Goal: Find specific page/section: Find specific page/section

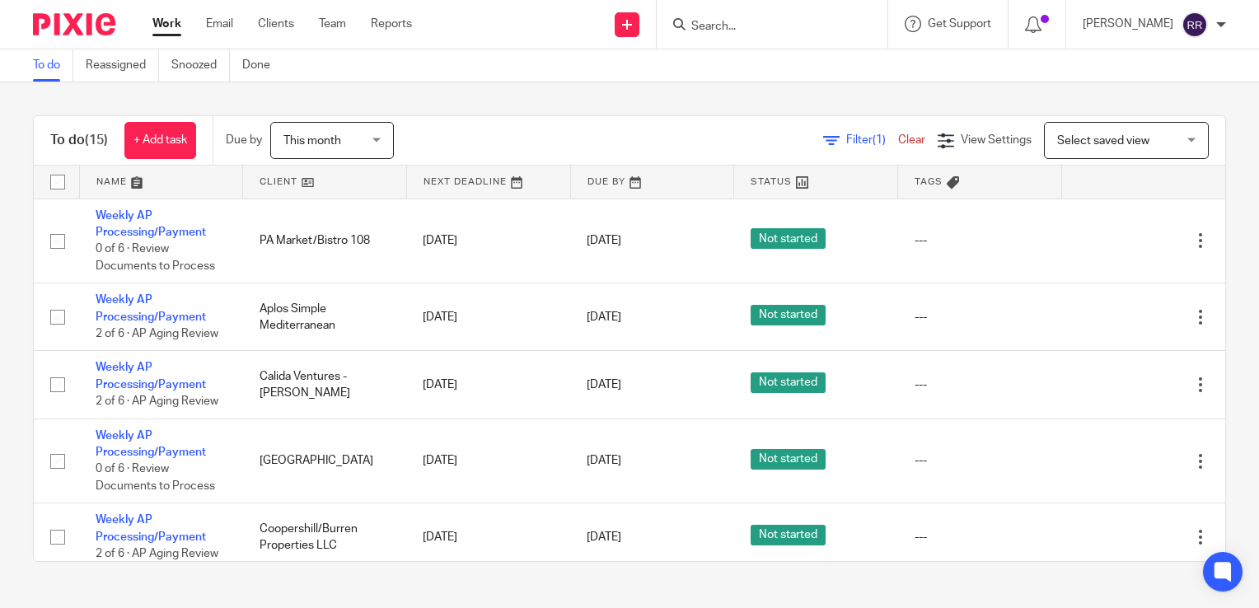
click at [819, 21] on input "Search" at bounding box center [763, 27] width 148 height 15
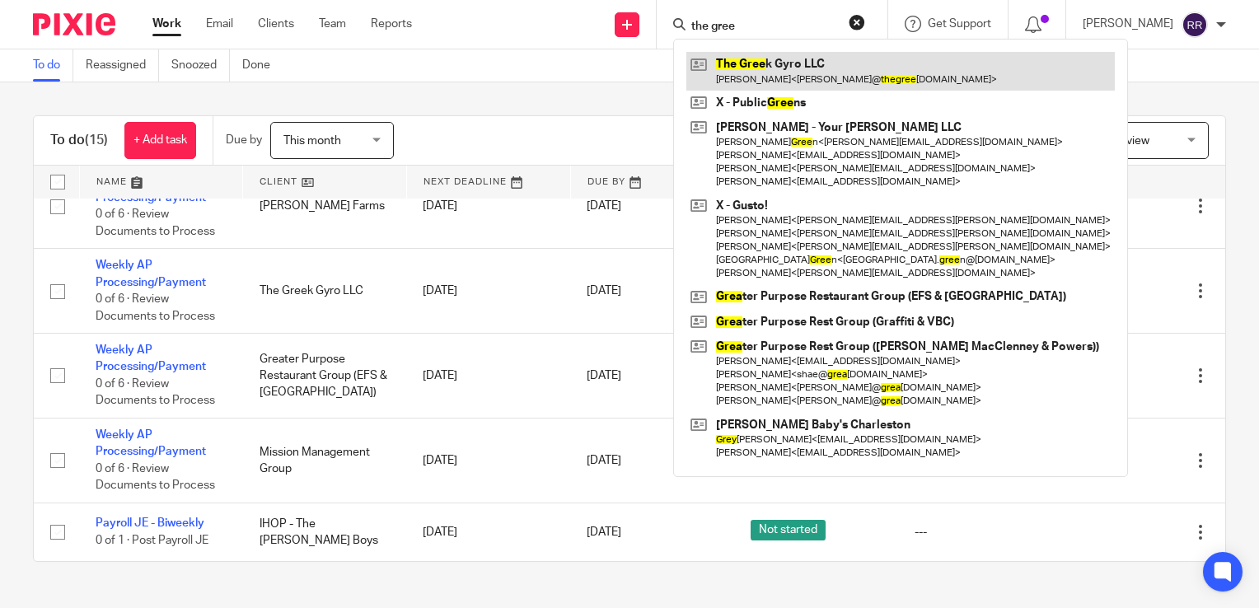
type input "the gree"
click at [807, 56] on link at bounding box center [900, 71] width 428 height 38
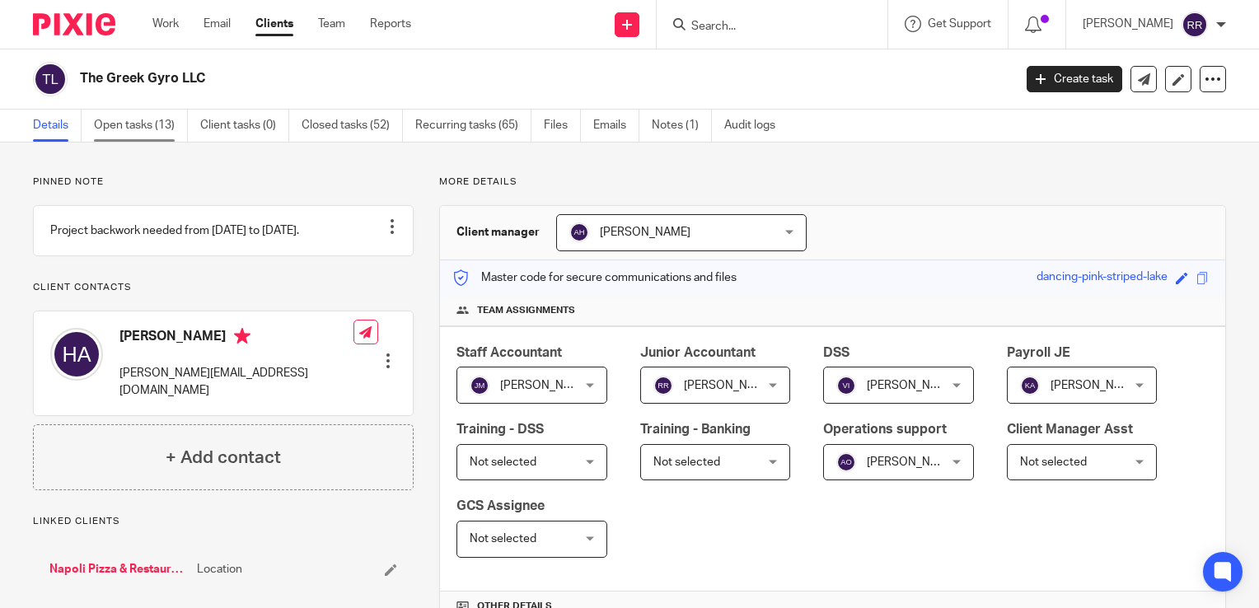
click at [158, 125] on link "Open tasks (13)" at bounding box center [141, 126] width 94 height 32
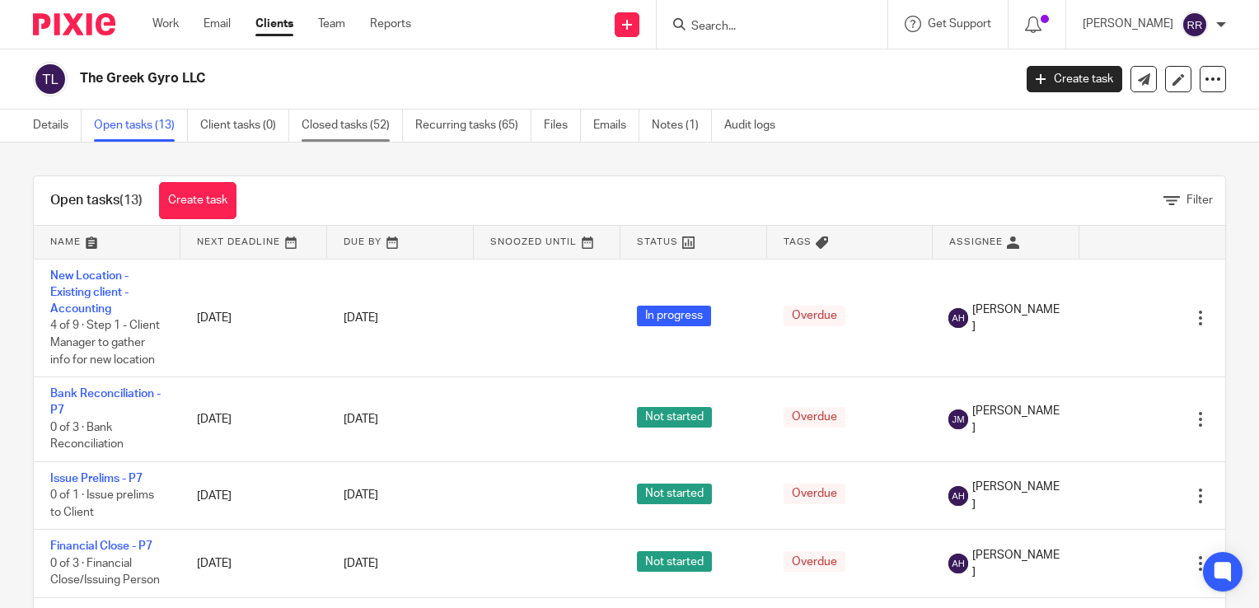
click at [346, 130] on link "Closed tasks (52)" at bounding box center [351, 126] width 101 height 32
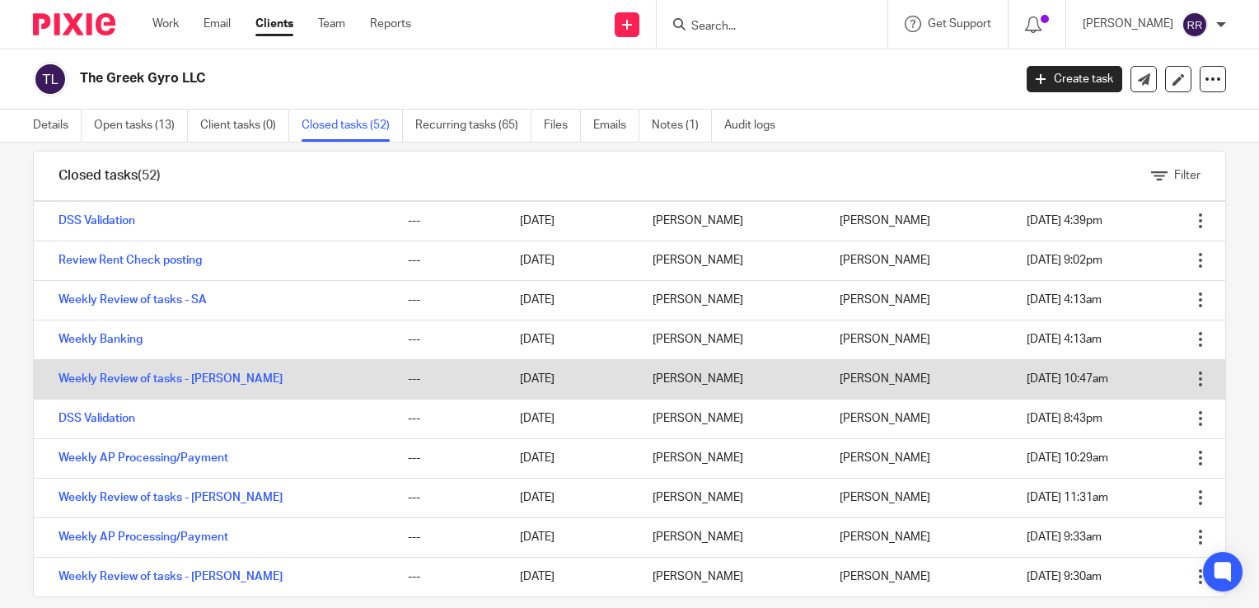
scroll to position [46, 0]
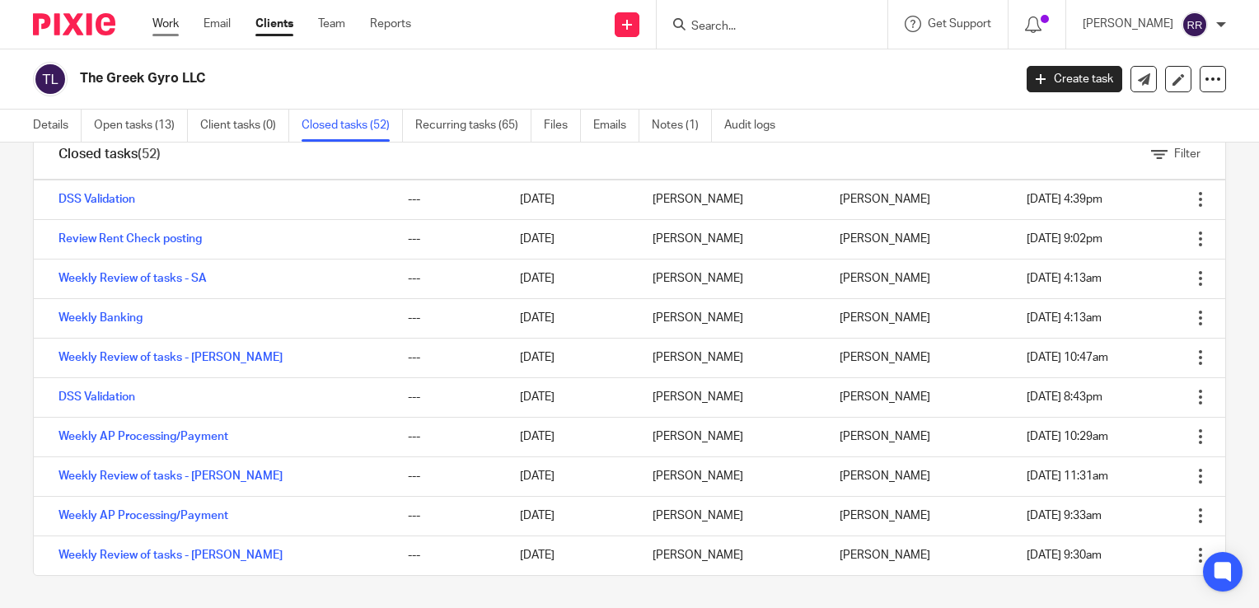
click at [175, 25] on link "Work" at bounding box center [165, 24] width 26 height 16
